Goal: Browse casually

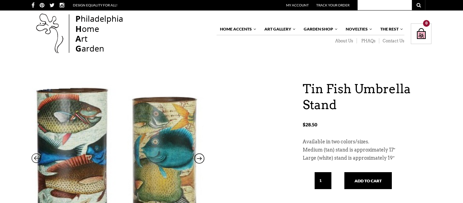
click at [378, 4] on input "text" at bounding box center [384, 5] width 54 height 10
